Goal: Task Accomplishment & Management: Use online tool/utility

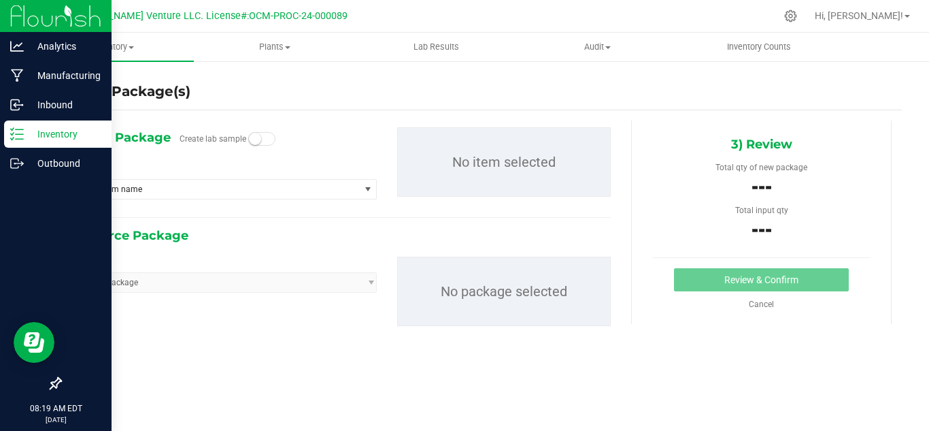
click at [24, 132] on p "Inventory" at bounding box center [65, 134] width 82 height 16
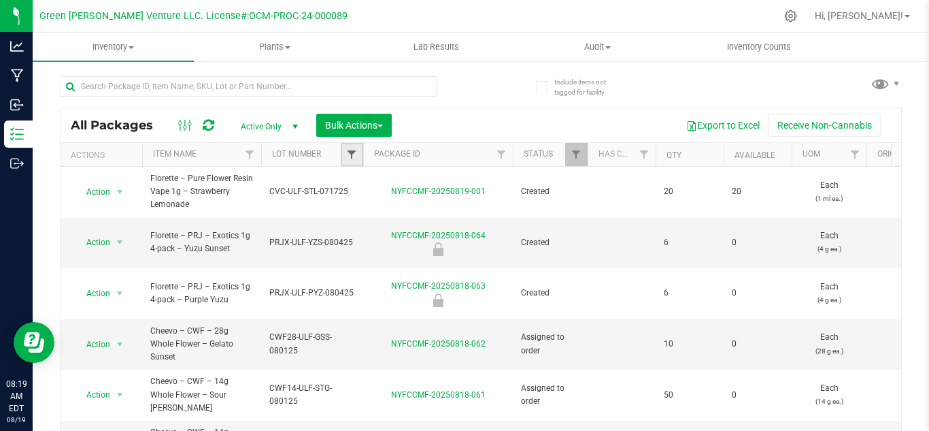
click at [348, 154] on span "Filter" at bounding box center [351, 154] width 11 height 11
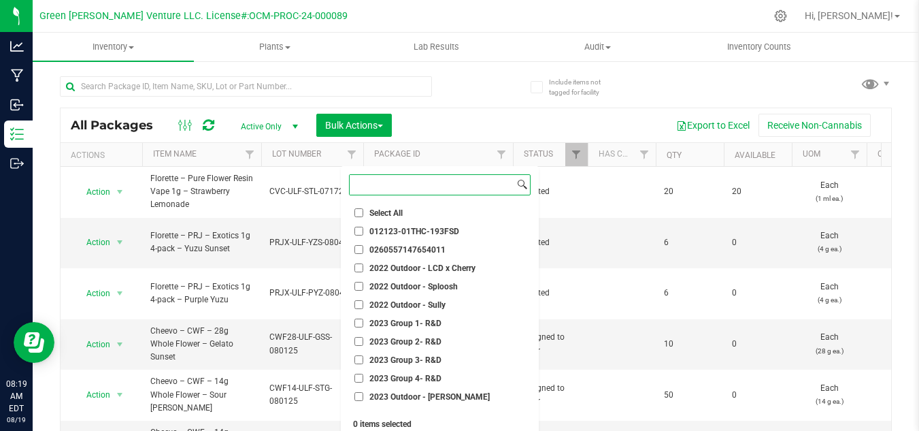
paste input "PRJ5-GWV-CHM-052225"
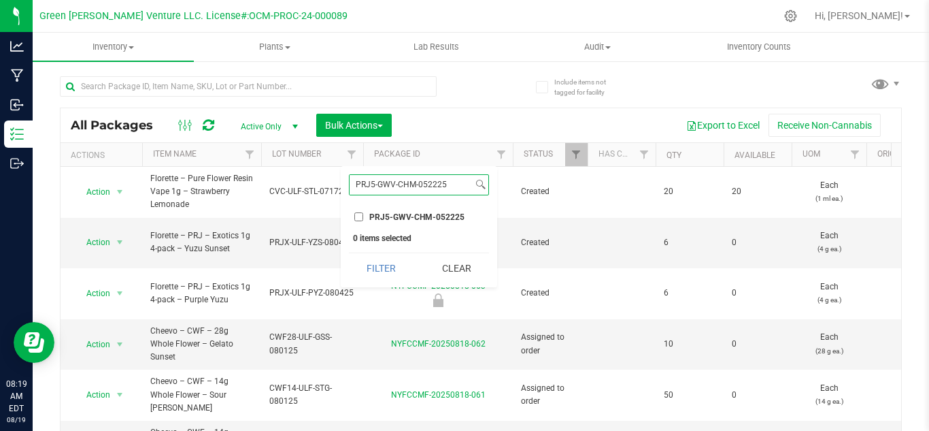
type input "PRJ5-GWV-CHM-052225"
click at [378, 218] on span "PRJ5-GWV-CHM-052225" at bounding box center [416, 217] width 95 height 8
click at [363, 218] on input "PRJ5-GWV-CHM-052225" at bounding box center [358, 216] width 9 height 9
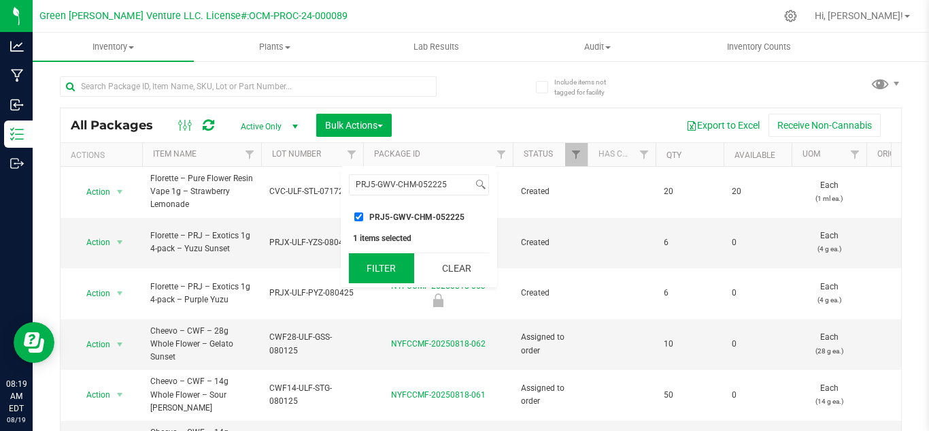
click at [380, 260] on button "Filter" at bounding box center [381, 268] width 65 height 30
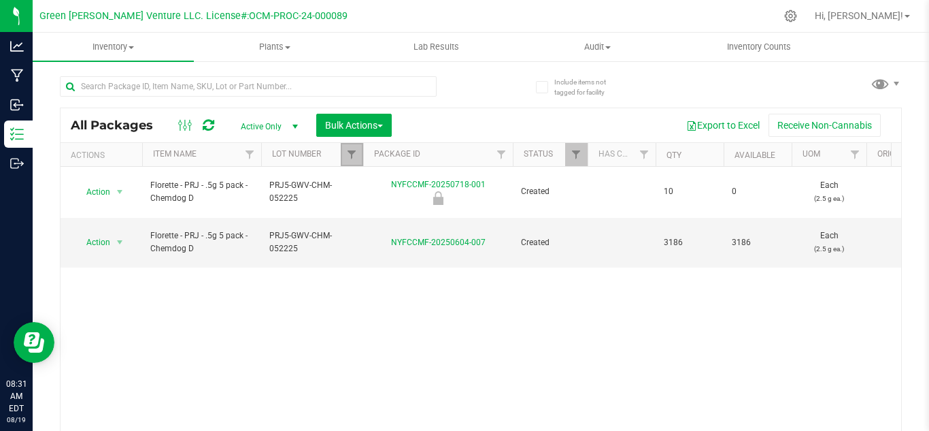
click at [356, 147] on link "Filter" at bounding box center [352, 154] width 22 height 23
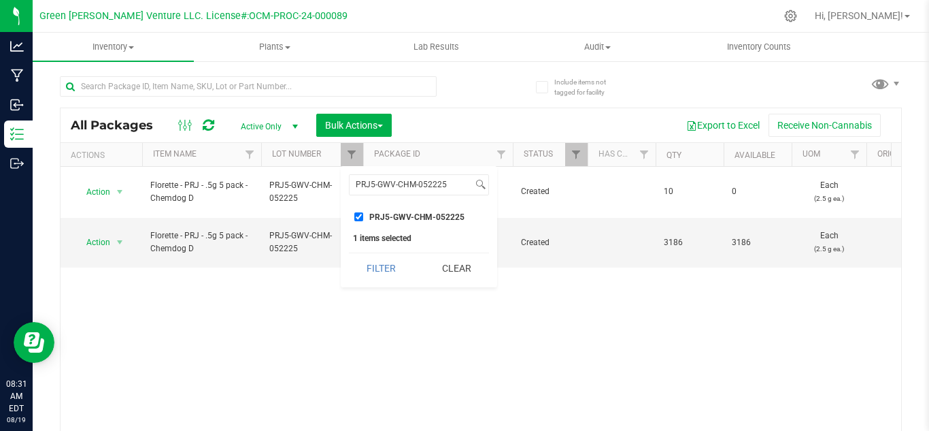
click at [356, 213] on input "PRJ5-GWV-CHM-052225" at bounding box center [358, 216] width 9 height 9
checkbox input "false"
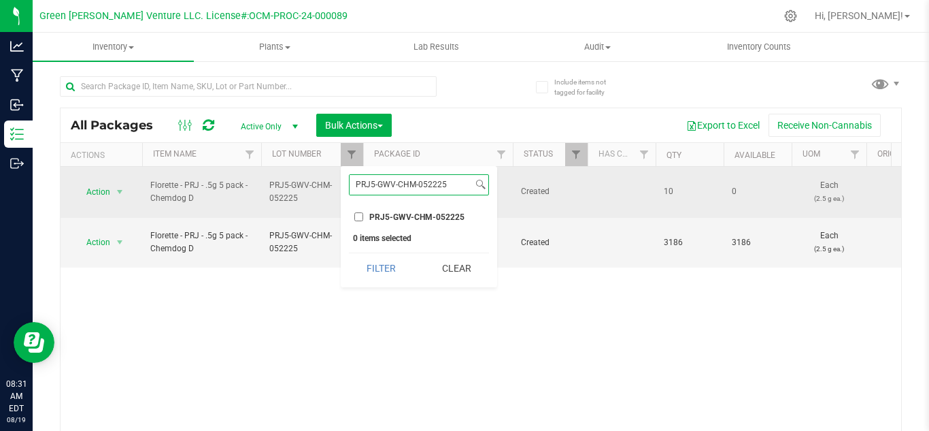
drag, startPoint x: 454, startPoint y: 183, endPoint x: 316, endPoint y: 181, distance: 138.1
click at [316, 181] on body "Analytics Manufacturing Inbound Inventory Outbound 08:31 AM EDT [DATE] 08/19 Gr…" at bounding box center [464, 215] width 929 height 431
paste input "CWF28-GWV-CPJ-0513"
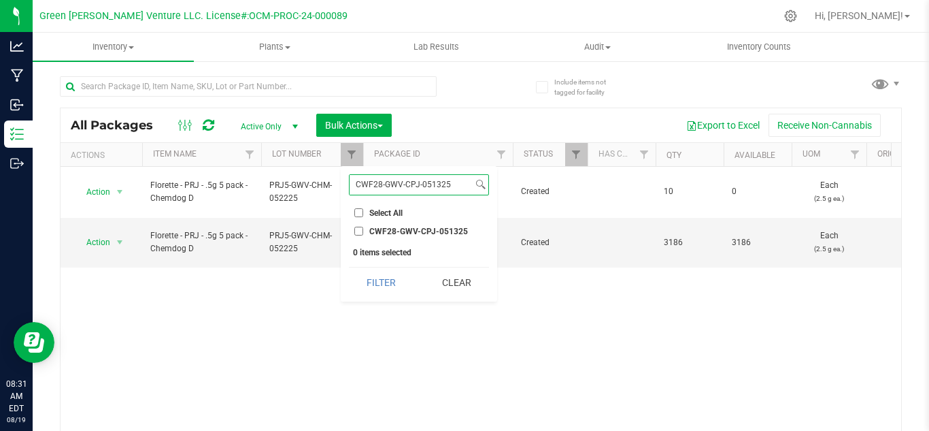
type input "CWF28-GWV-CPJ-051325"
click at [382, 224] on li "CWF28-GWV-CPJ-051325" at bounding box center [419, 231] width 140 height 14
click at [363, 229] on input "CWF28-GWV-CPJ-051325" at bounding box center [358, 231] width 9 height 9
checkbox input "true"
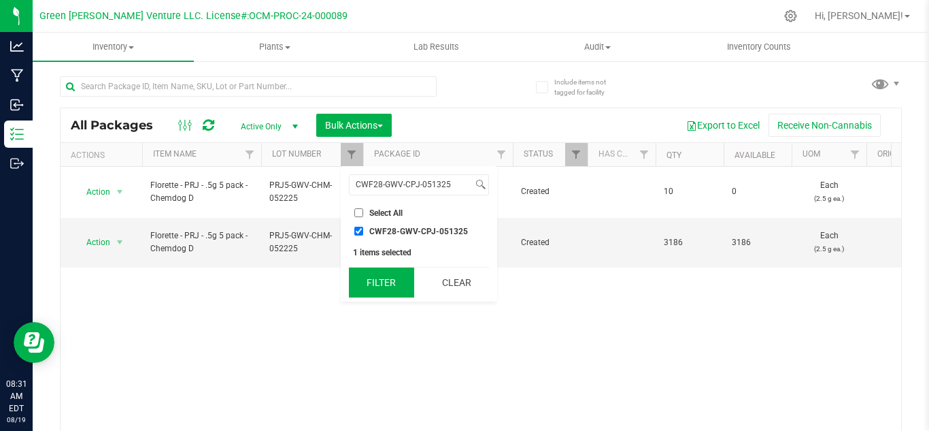
click at [369, 276] on button "Filter" at bounding box center [381, 282] width 65 height 30
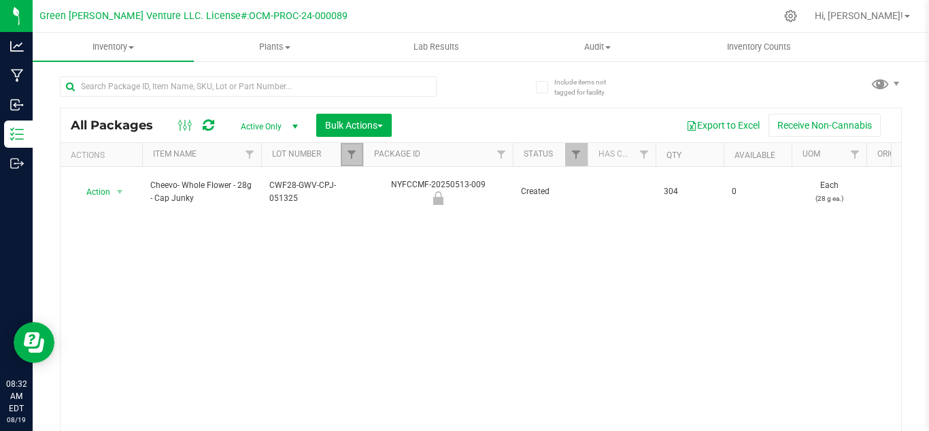
click at [350, 145] on link "Filter" at bounding box center [352, 154] width 22 height 23
checkbox input "true"
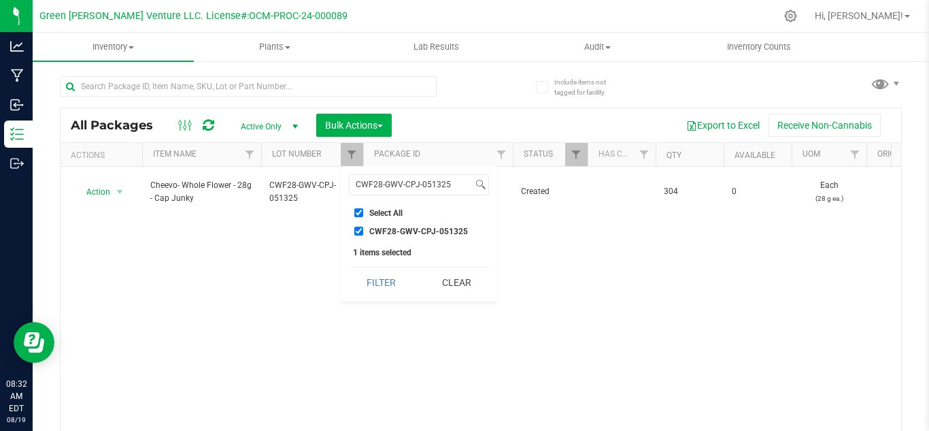
click at [361, 234] on input "CWF28-GWV-CPJ-051325" at bounding box center [358, 231] width 9 height 9
checkbox input "false"
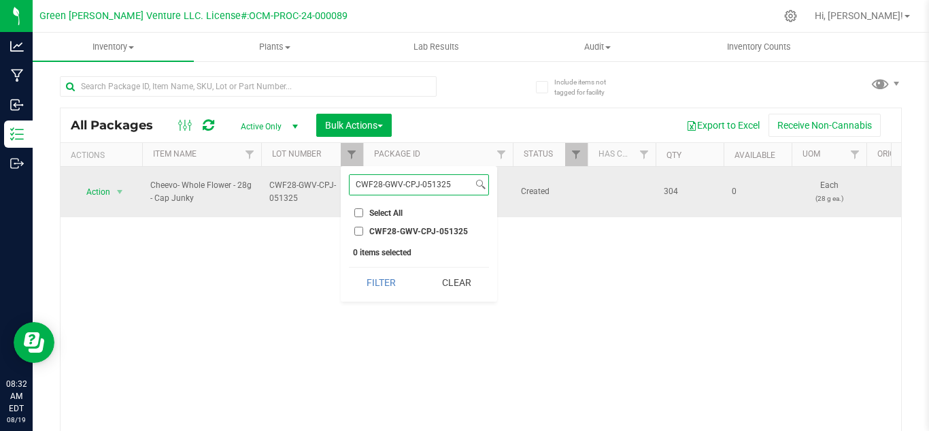
drag, startPoint x: 456, startPoint y: 180, endPoint x: 310, endPoint y: 189, distance: 146.5
click at [314, 188] on body "Analytics Manufacturing Inbound Inventory Outbound 08:32 AM EDT [DATE] 08/19 Gr…" at bounding box center [464, 215] width 929 height 431
paste input "GF7-GWV-SDZ-0514"
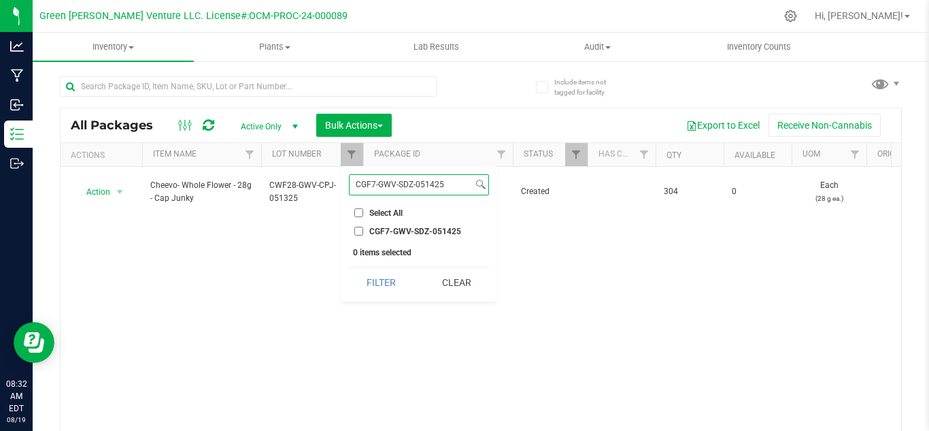
type input "CGF7-GWV-SDZ-051425"
click at [357, 232] on input "CGF7-GWV-SDZ-051425" at bounding box center [358, 231] width 9 height 9
checkbox input "true"
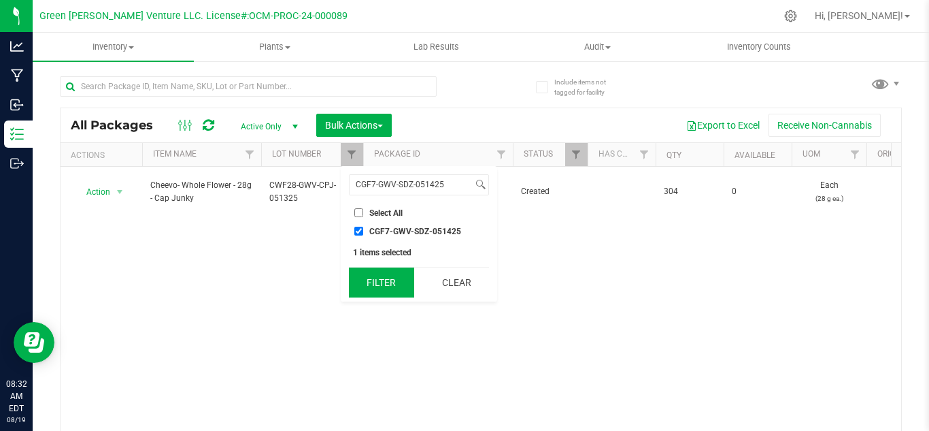
click at [372, 278] on button "Filter" at bounding box center [381, 282] width 65 height 30
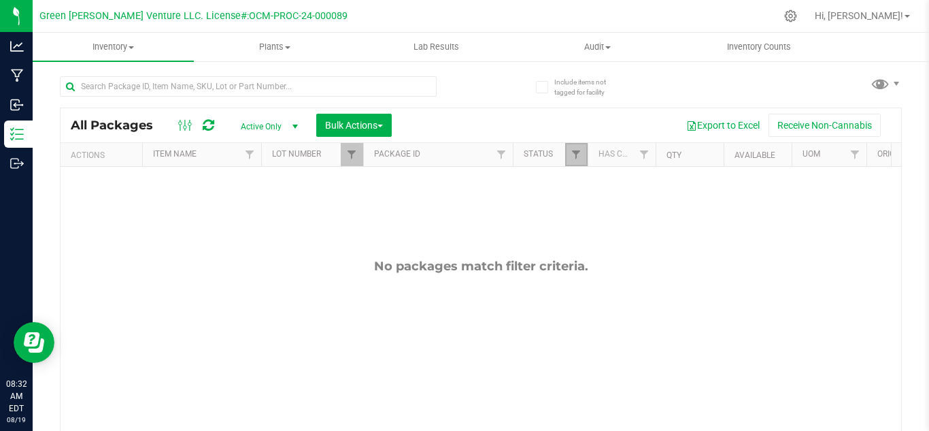
click at [579, 161] on link "Filter" at bounding box center [576, 154] width 22 height 23
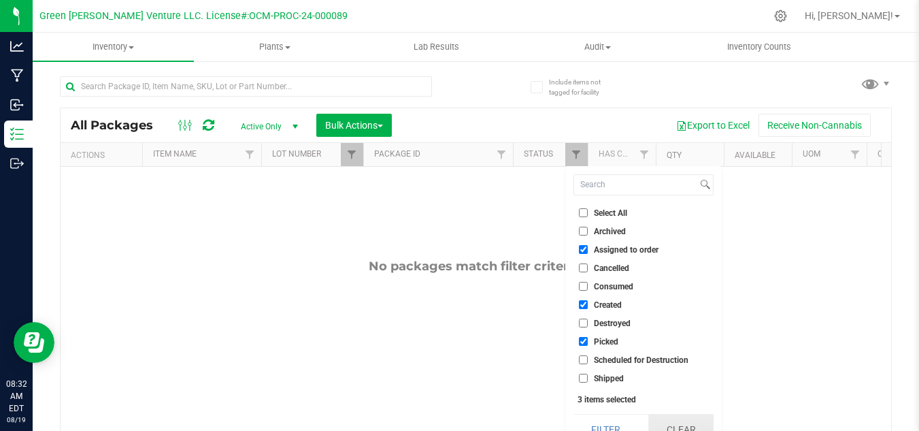
click at [666, 414] on button "Clear" at bounding box center [680, 429] width 65 height 30
